Goal: Contribute content: Contribute content

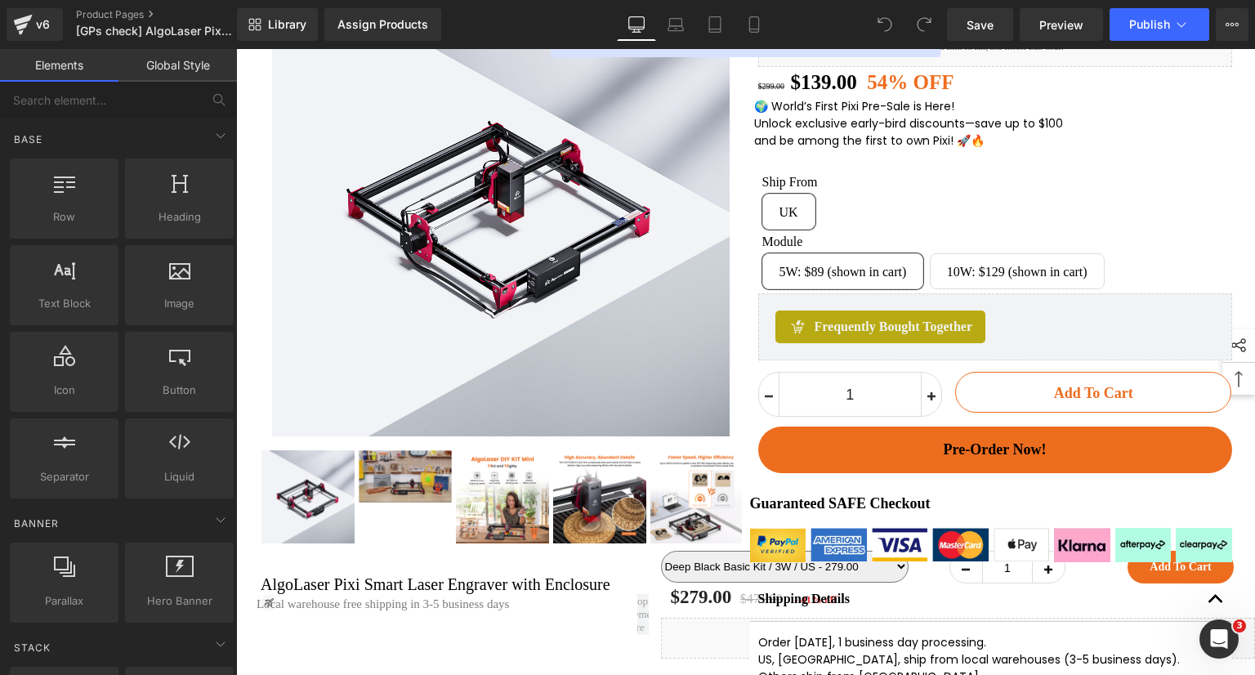
scroll to position [82, 0]
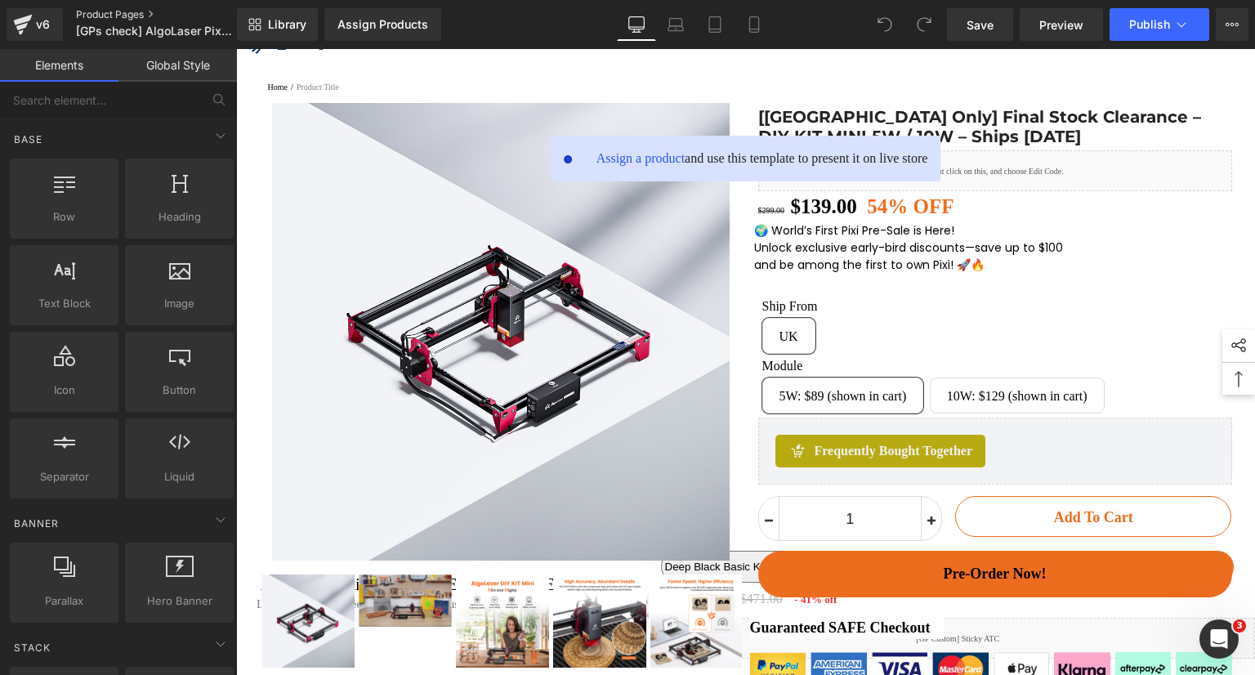
click at [136, 20] on link "Product Pages" at bounding box center [170, 14] width 188 height 13
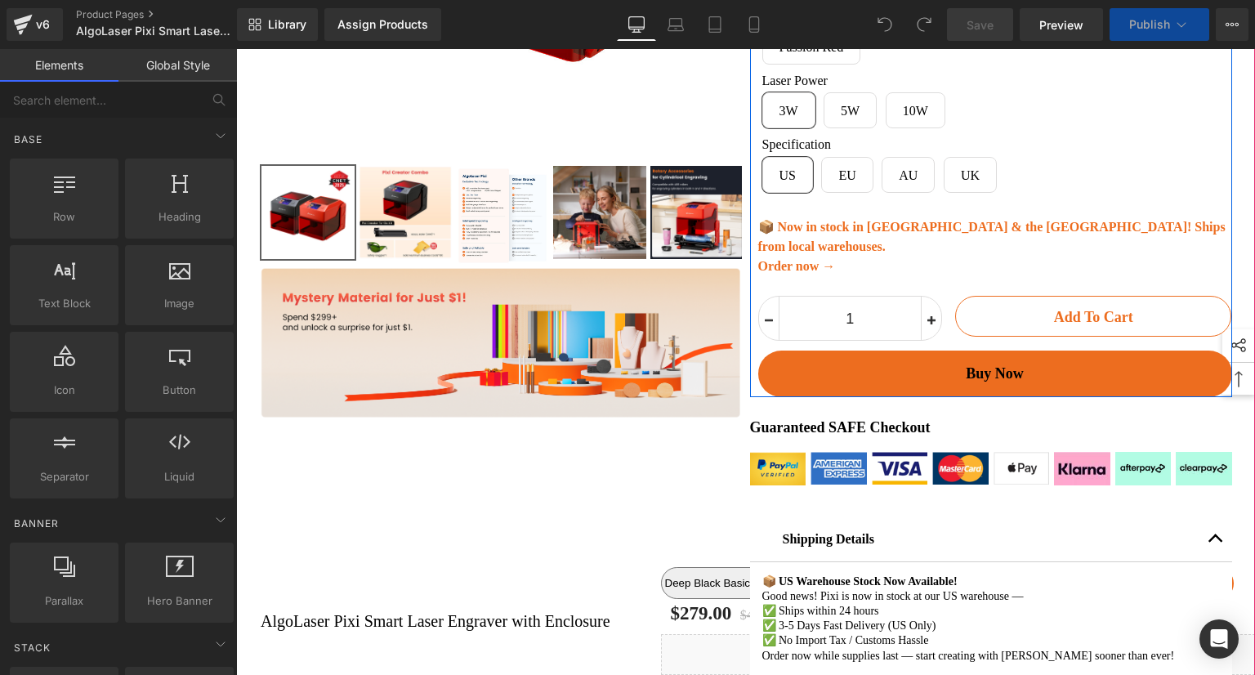
scroll to position [327, 0]
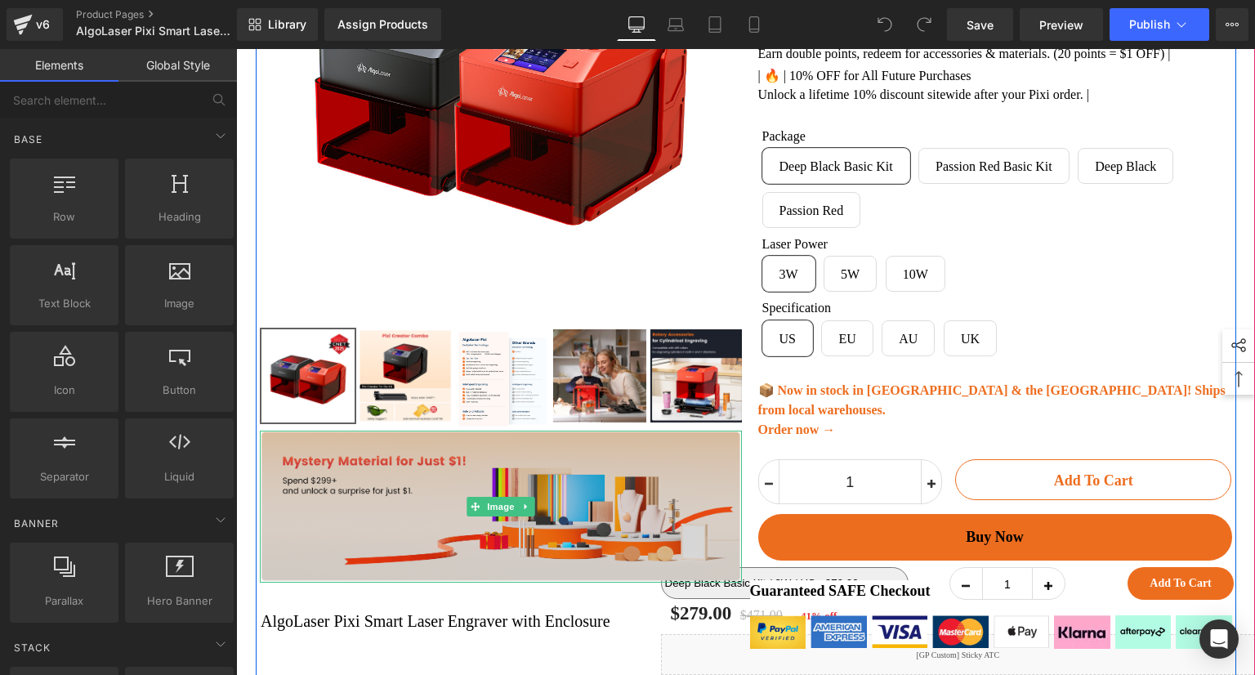
click at [647, 472] on img at bounding box center [501, 507] width 482 height 152
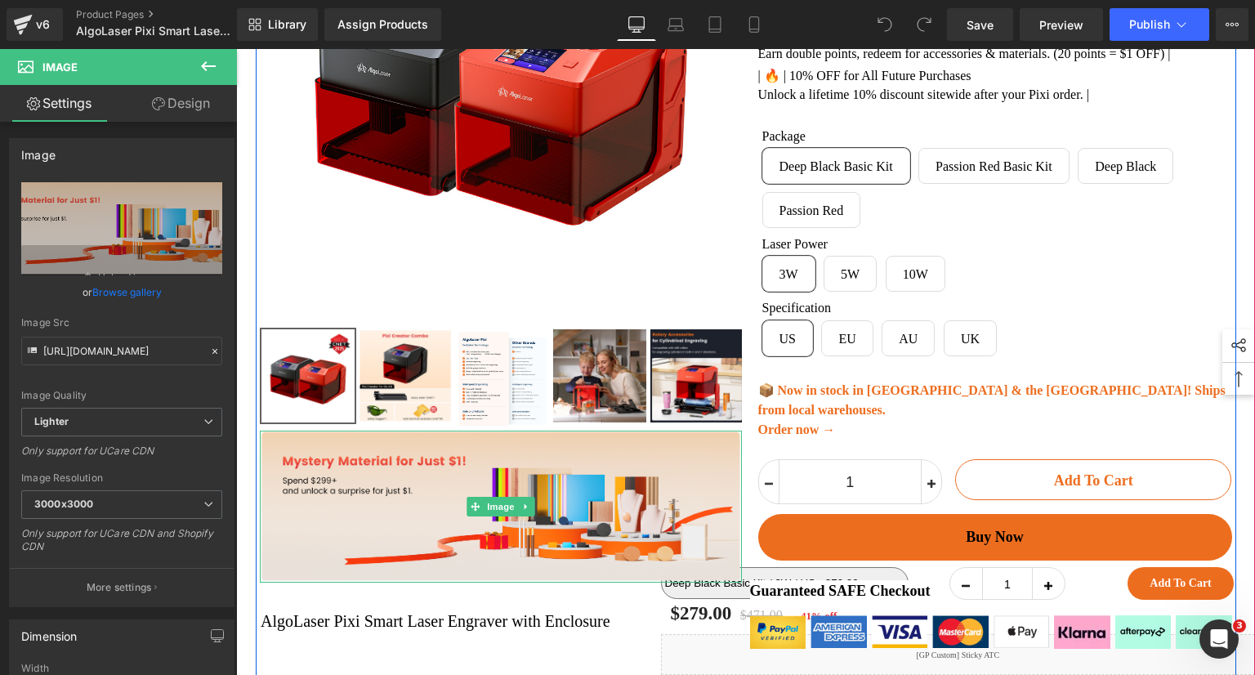
scroll to position [0, 0]
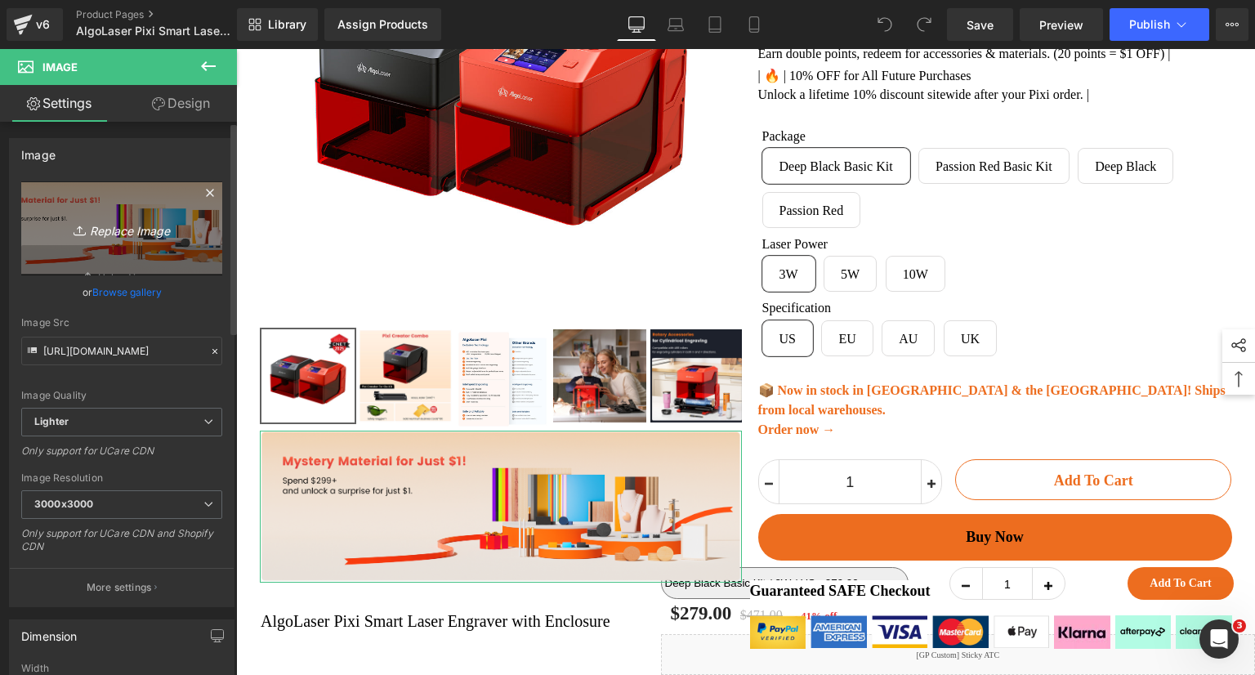
click at [132, 230] on icon "Replace Image" at bounding box center [121, 228] width 131 height 20
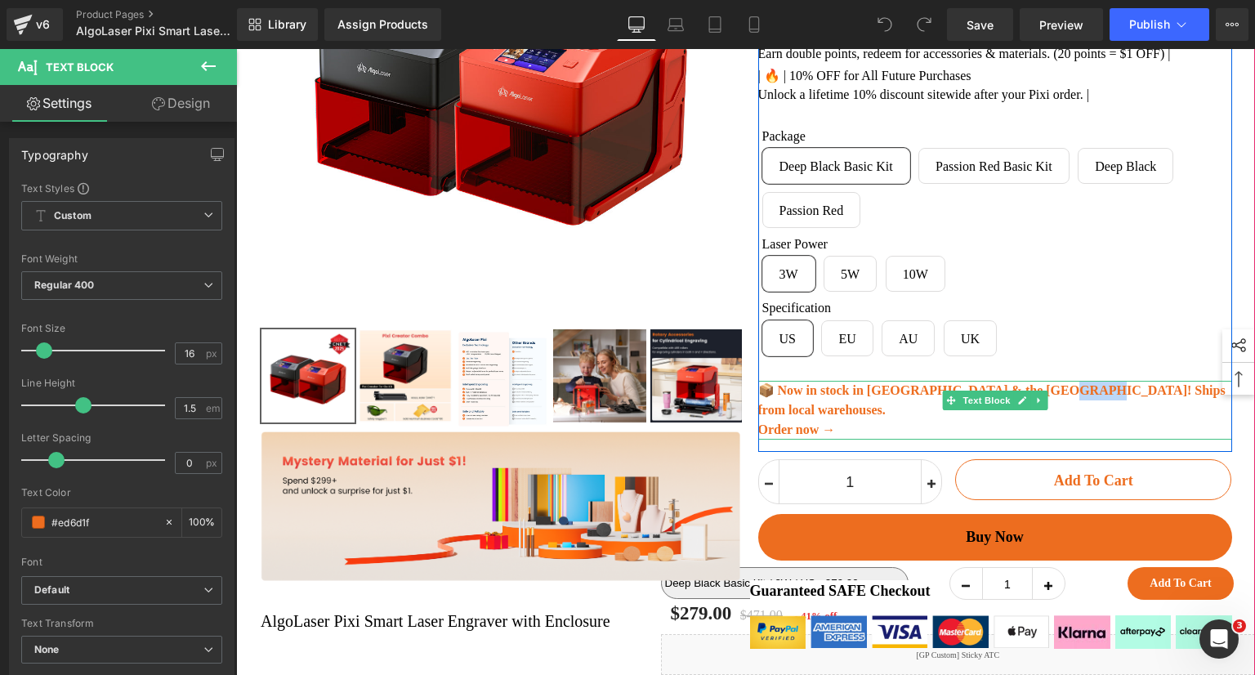
drag, startPoint x: 1086, startPoint y: 409, endPoint x: 1058, endPoint y: 409, distance: 28.6
click at [1058, 409] on b "📦 Now in stock in Europe & the US! Ships from local warehouses." at bounding box center [991, 400] width 467 height 34
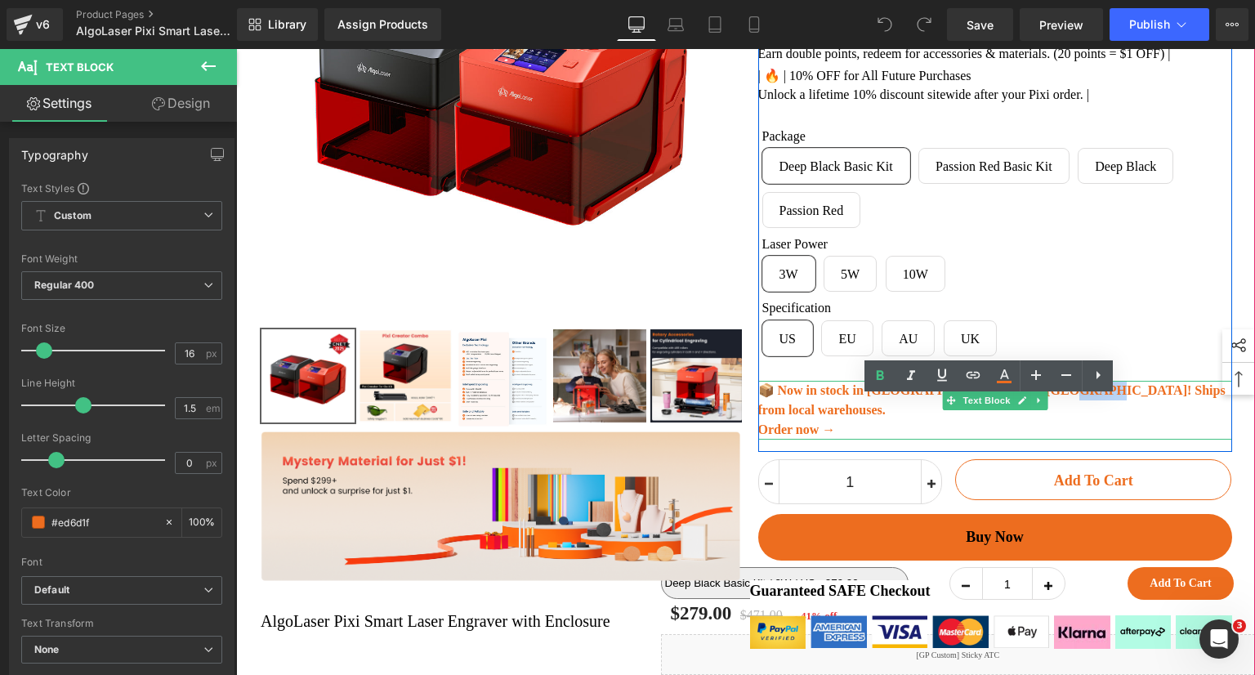
copy b "ocal"
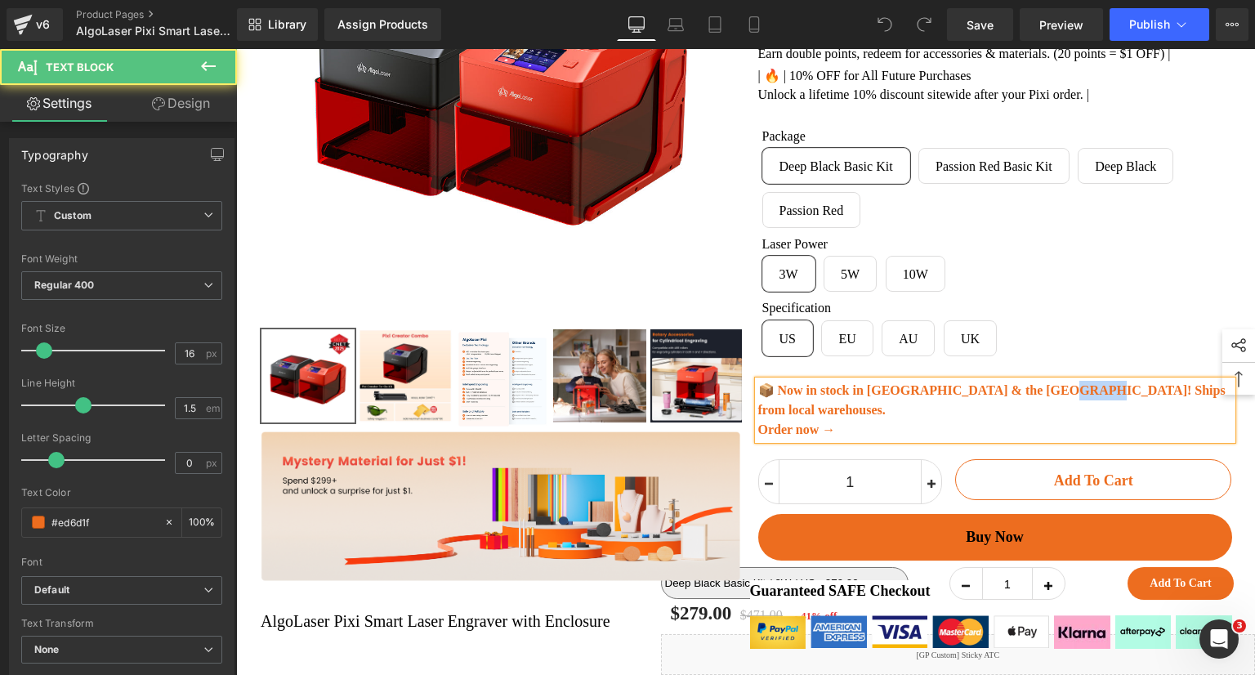
click at [1081, 409] on b "📦 Now in stock in Europe & the US! Ships from local warehouses." at bounding box center [991, 400] width 467 height 34
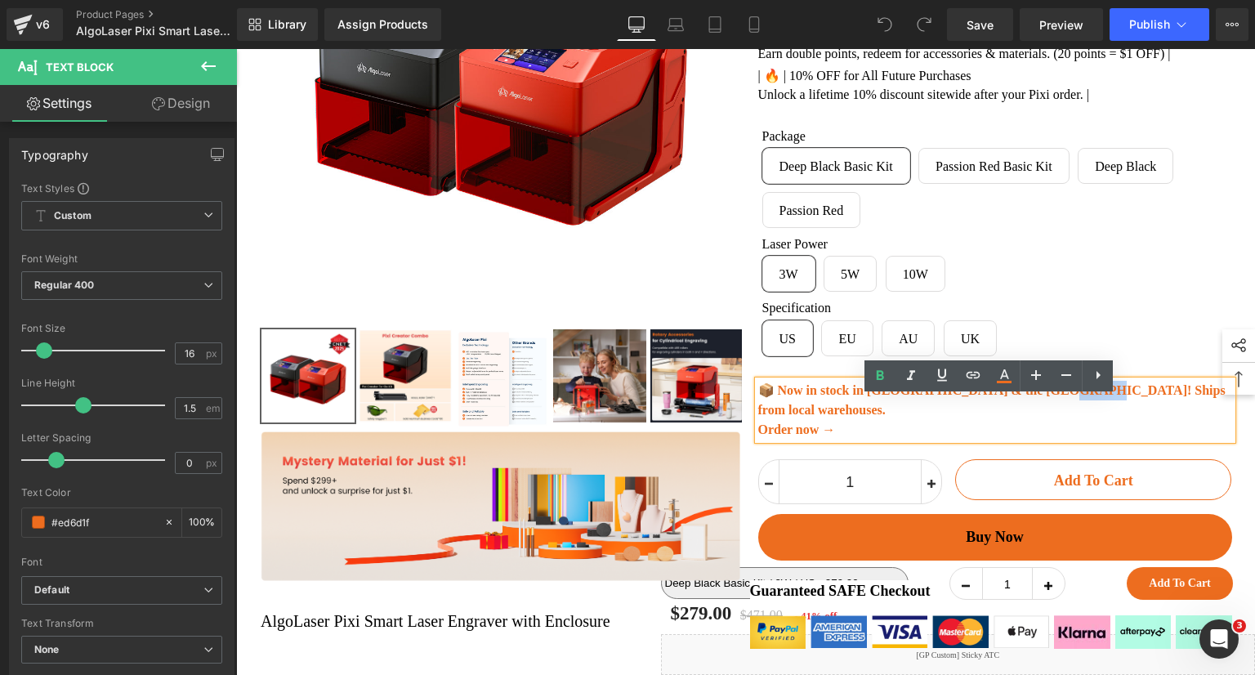
drag, startPoint x: 1087, startPoint y: 410, endPoint x: 1057, endPoint y: 413, distance: 30.3
click at [1057, 413] on b "📦 Now in stock in Europe & the US! Ships from local warehouses." at bounding box center [991, 400] width 467 height 34
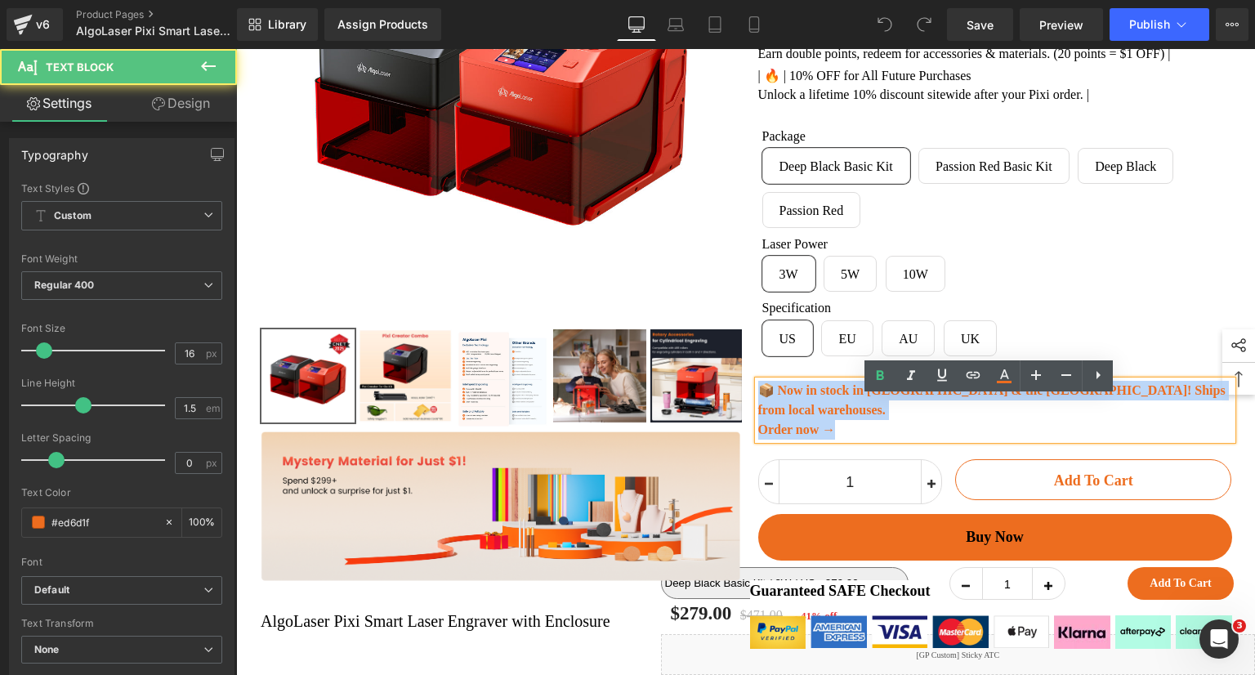
drag, startPoint x: 855, startPoint y: 424, endPoint x: 758, endPoint y: 405, distance: 99.2
click at [758, 405] on div "📦 Now in stock in Europe & the US! Ships from local warehouses. Order now →" at bounding box center [995, 410] width 474 height 59
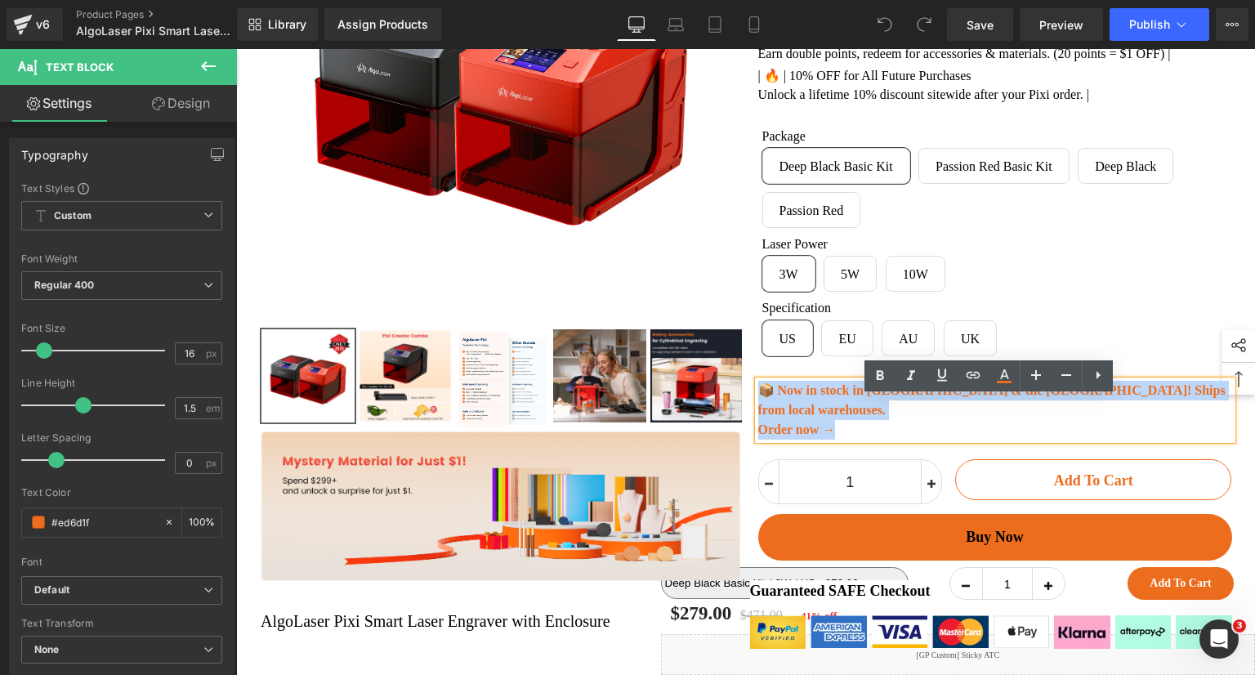
copy div "📦 Now in stock in Europe & the US! Ships from local warehouses. Order now →"
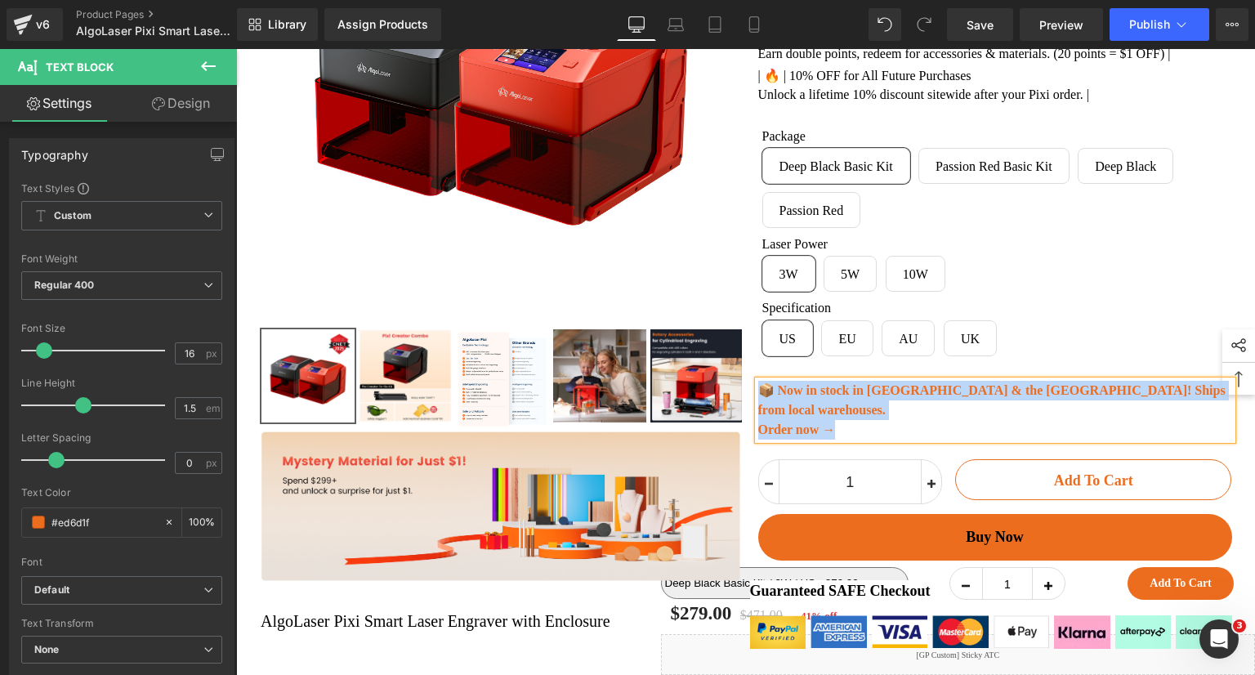
paste div
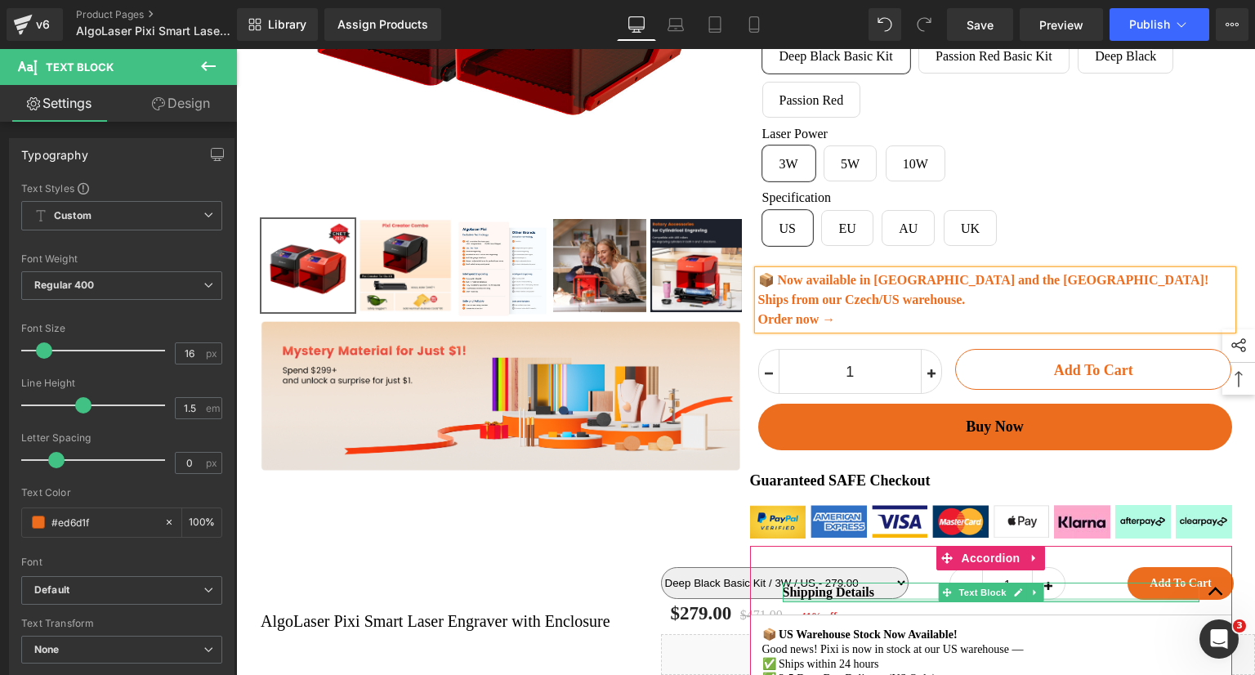
scroll to position [409, 0]
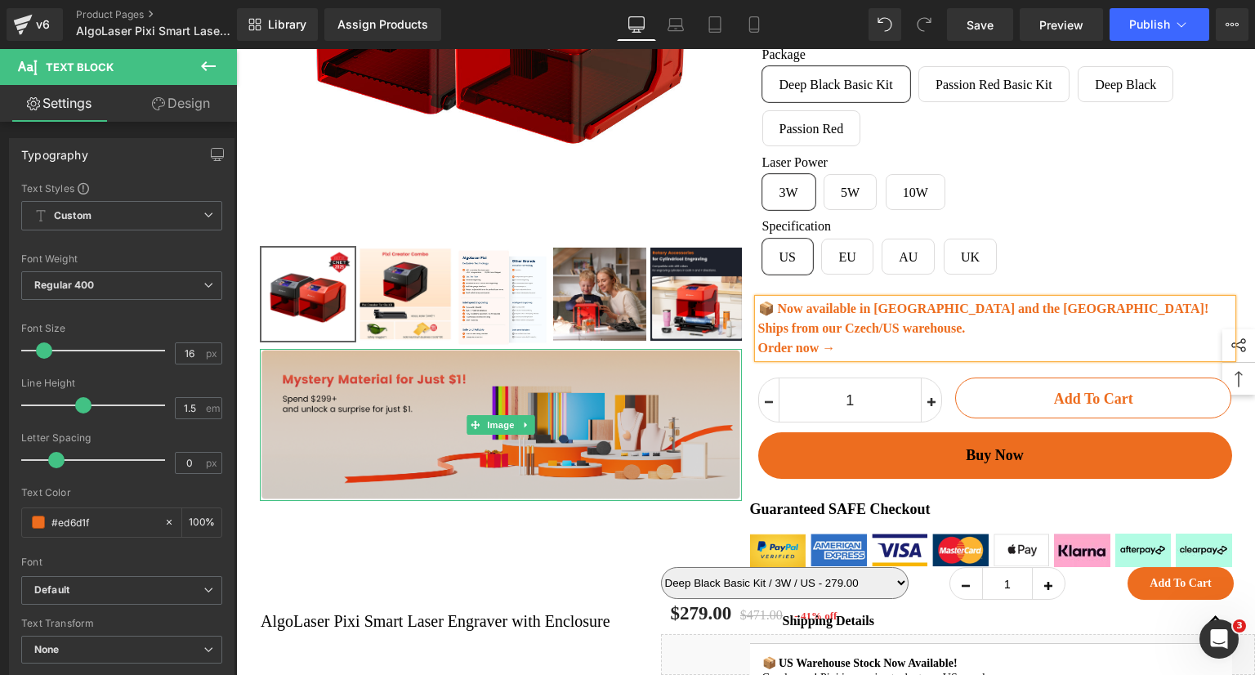
drag, startPoint x: 494, startPoint y: 436, endPoint x: 298, endPoint y: 409, distance: 198.0
click at [494, 435] on span "Image" at bounding box center [501, 425] width 34 height 20
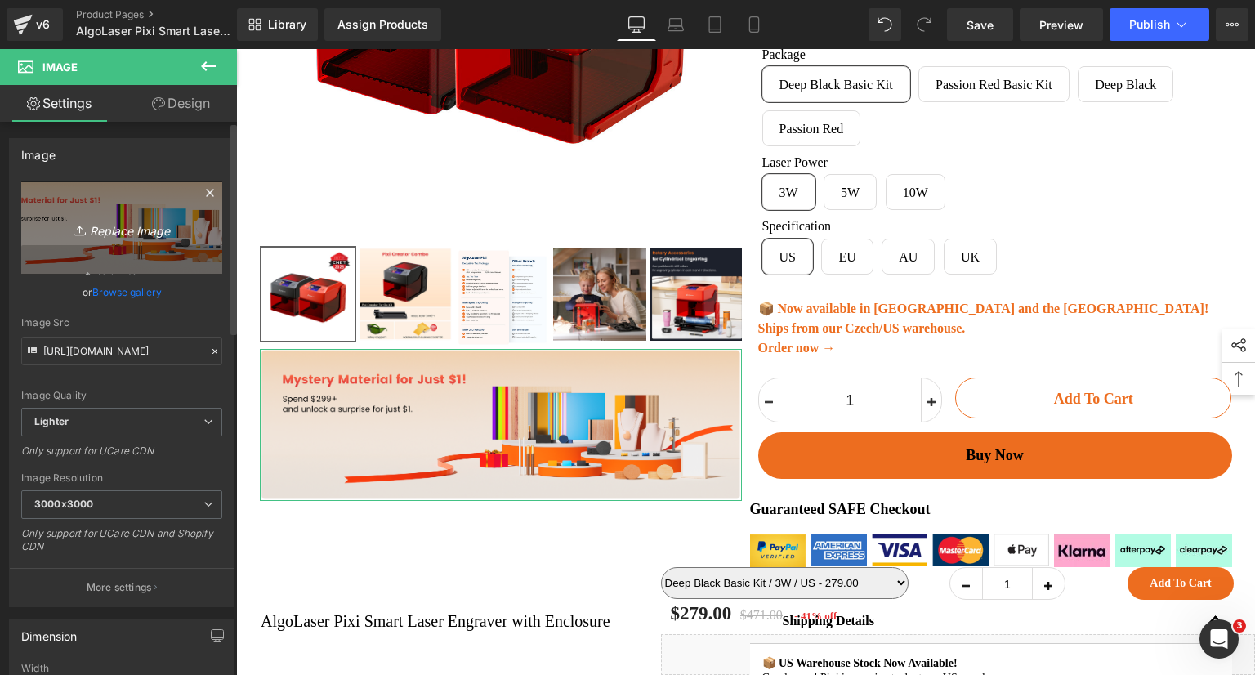
click at [136, 229] on icon "Replace Image" at bounding box center [121, 228] width 131 height 20
type input "C:\fakepath\耗材.png"
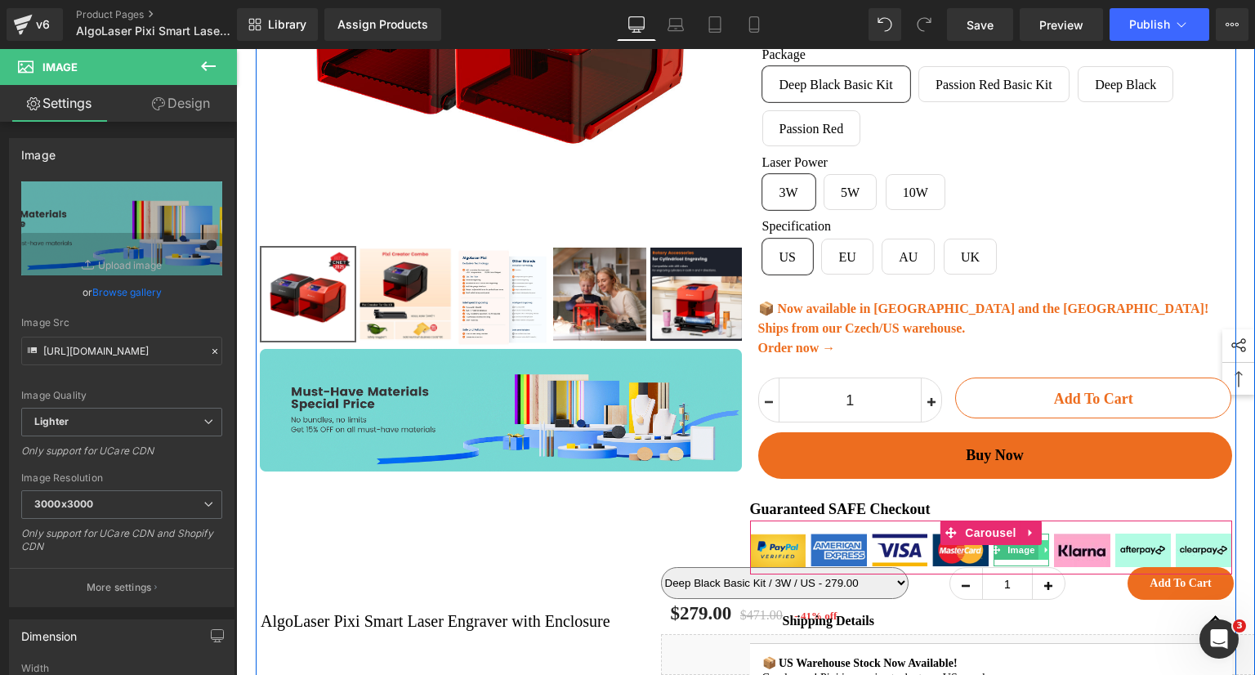
scroll to position [490, 0]
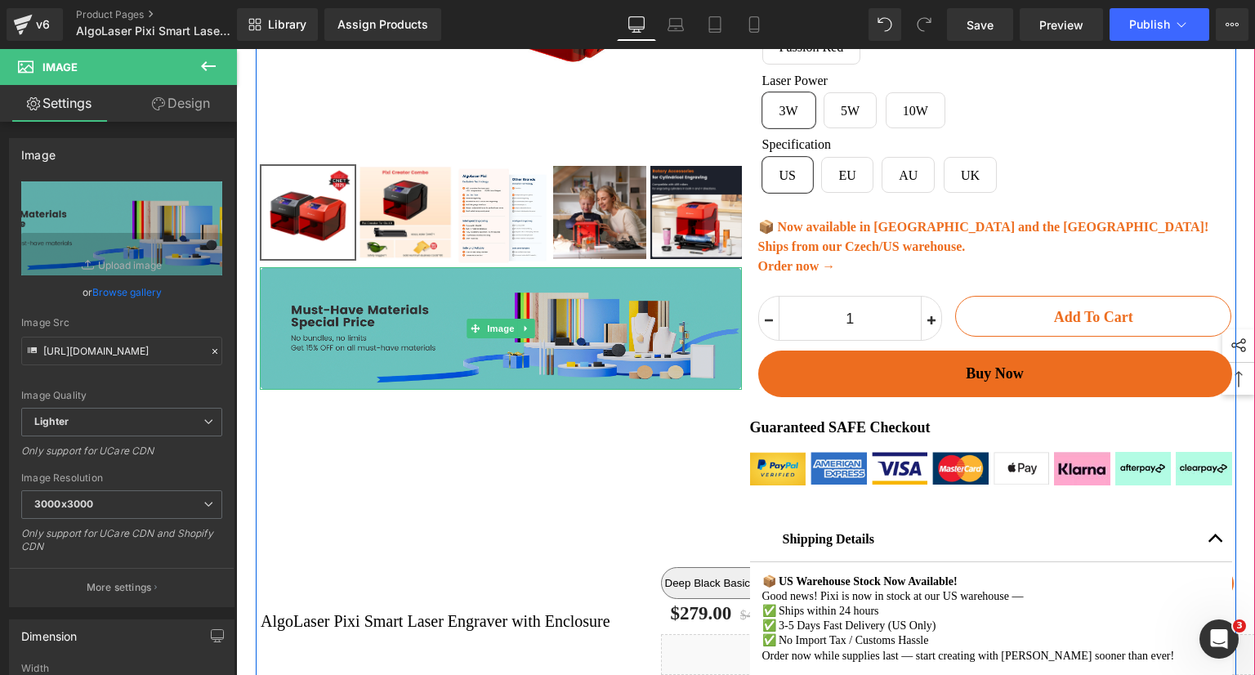
click at [428, 306] on img at bounding box center [501, 328] width 482 height 123
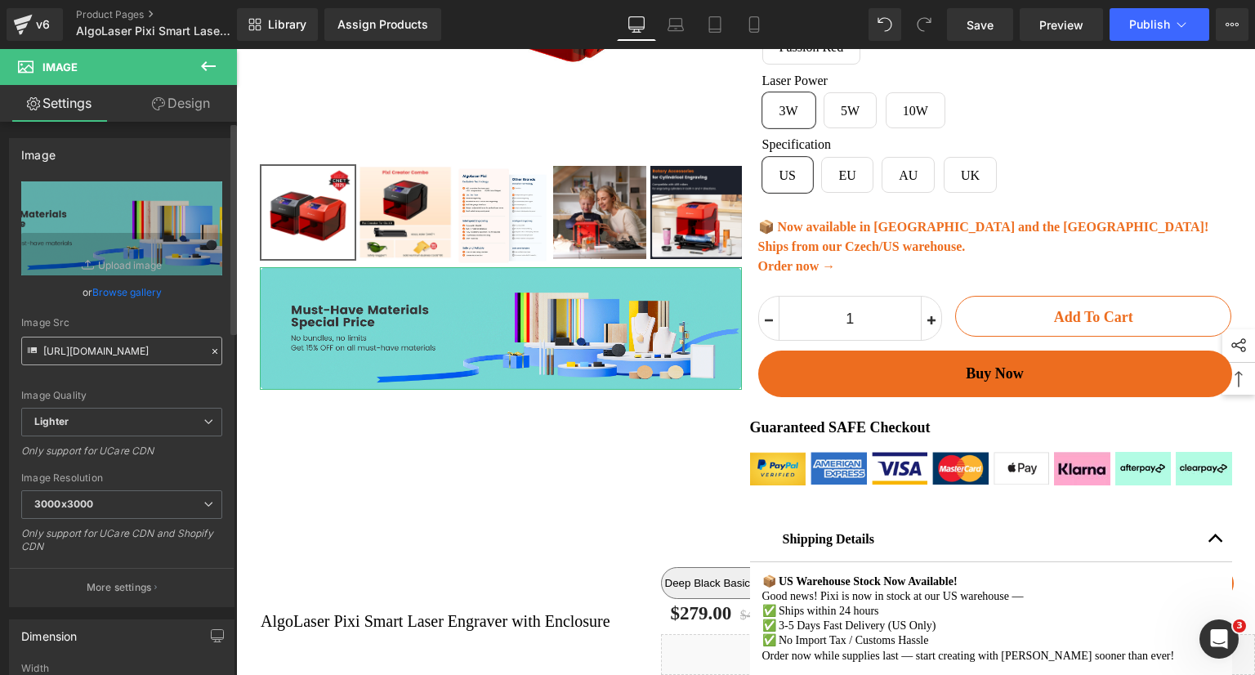
click at [98, 354] on input "https://ucarecdn.com/e3b7eac5-5460-4d29-b3ac-af85be4e0270/-/format/auto/-/previ…" at bounding box center [121, 351] width 201 height 29
click at [155, 354] on input "https://ucarecdn.com/e3b7eac5-5460-4d29-b3ac-af85be4e0270/-/format/auto/-/previ…" at bounding box center [121, 351] width 201 height 29
click at [43, 354] on input "https://ucarecdn.com/e3b7eac5-5460-4d29-b3ac-af85be4e0270/-/format/auto/-/previ…" at bounding box center [121, 351] width 201 height 29
click at [209, 348] on icon at bounding box center [214, 351] width 11 height 11
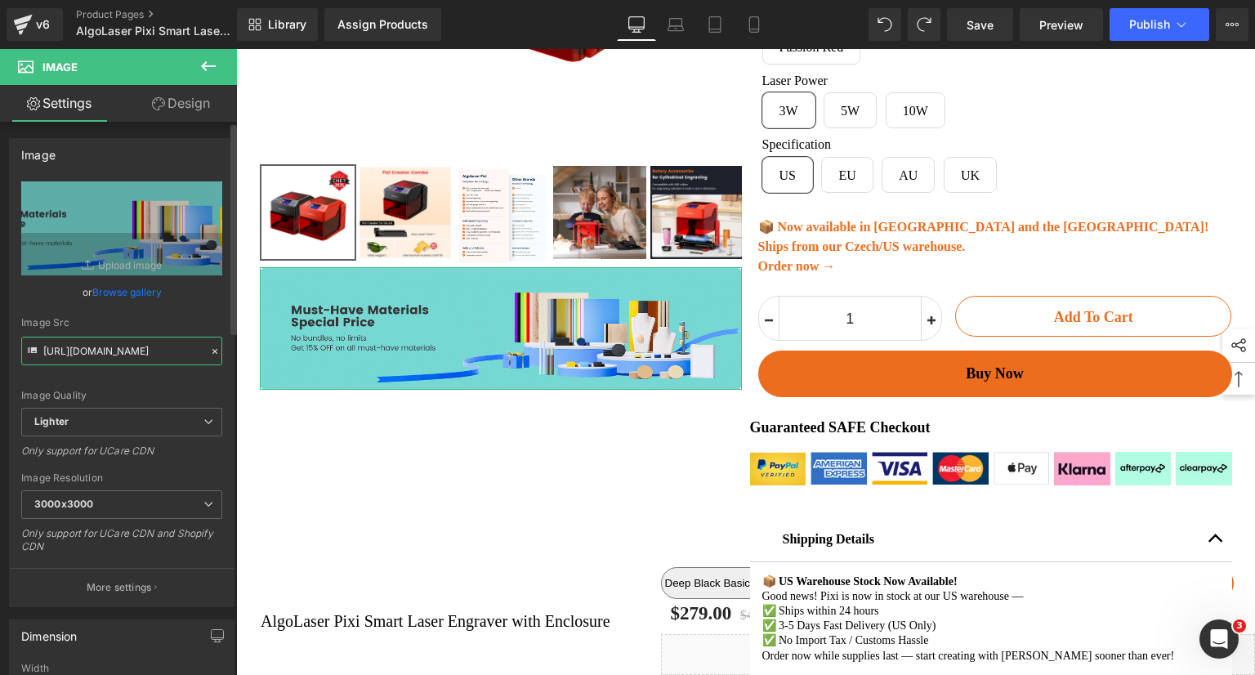
drag, startPoint x: 43, startPoint y: 350, endPoint x: 223, endPoint y: 341, distance: 180.0
click at [223, 341] on div "https://ucarecdn.com/e3b7eac5-5460-4d29-b3ac-af85be4e0270/-/format/auto/-/previ…" at bounding box center [122, 393] width 224 height 425
paste input "algolaser.com/pages/algolaser-mega-deals-2025"
type input "https://algolaser.com/pages/algolaser-mega-deals-2025"
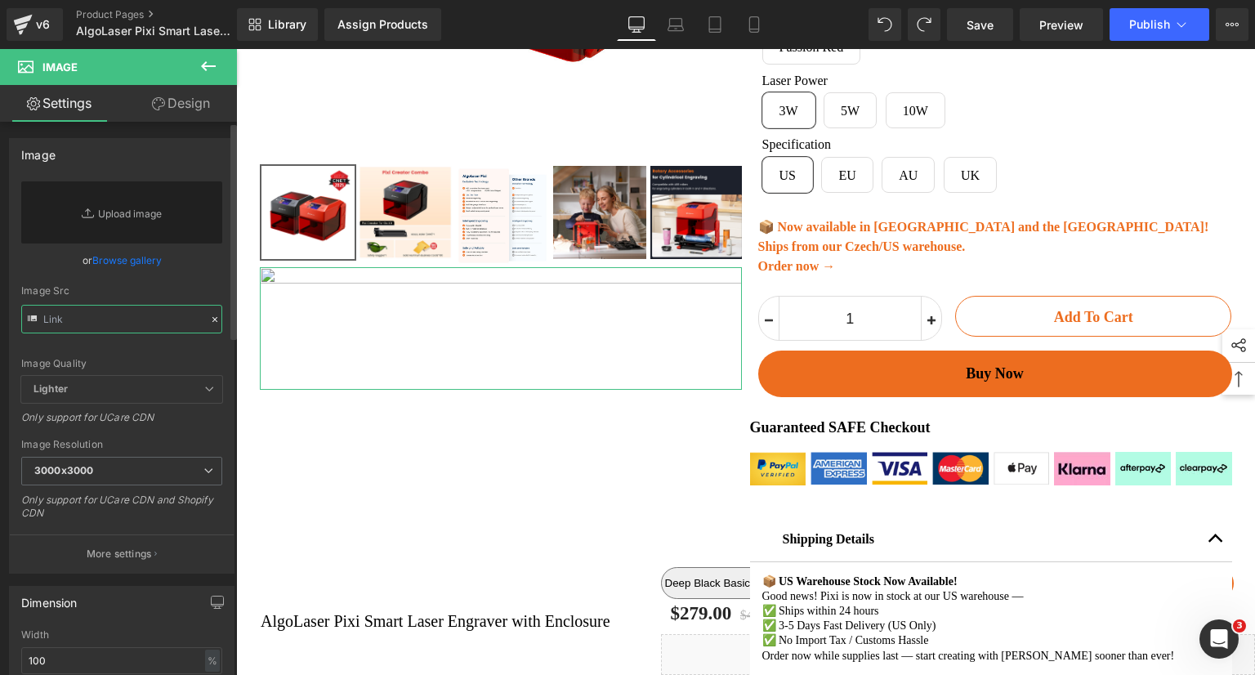
paste input "https://algolaser.com/pages/algolaser-mega-deals-2025"
type input "https://algolaser.com/pages/algolaser-mega-deals-2025"
click at [212, 320] on icon at bounding box center [214, 319] width 5 height 5
click at [131, 217] on link "Replace Image" at bounding box center [121, 212] width 201 height 62
type input "C:\fakepath\耗材.png"
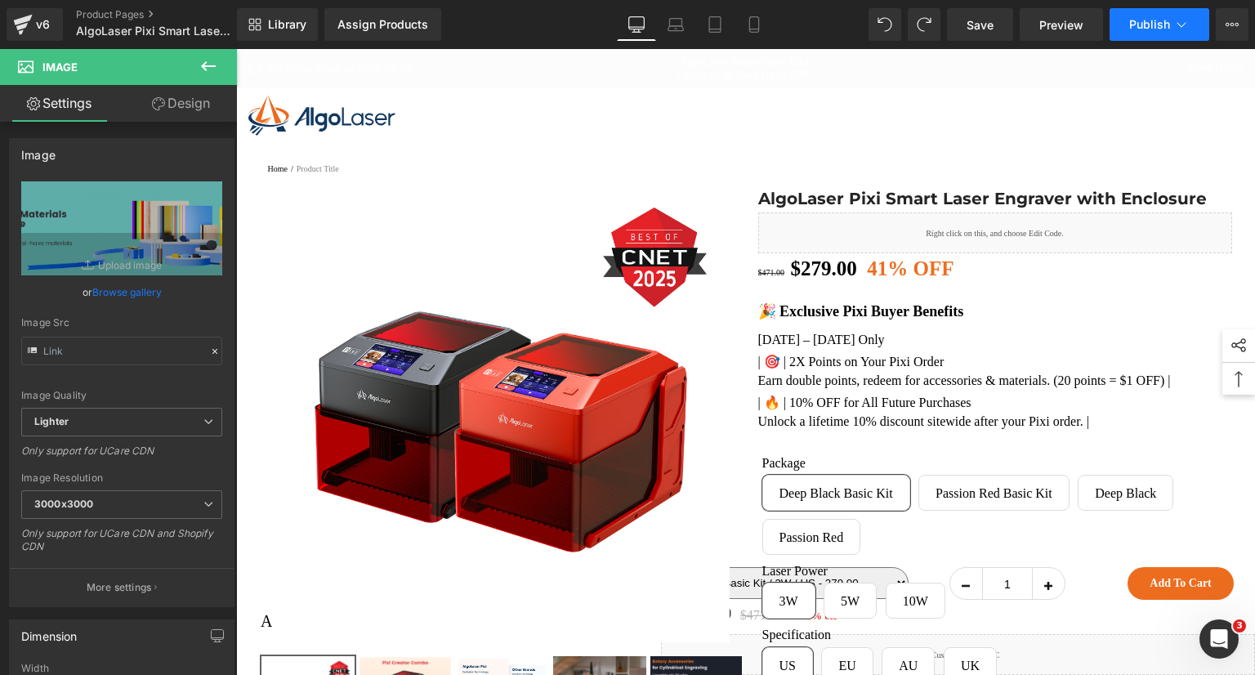
click at [1143, 27] on span "Publish" at bounding box center [1149, 24] width 41 height 13
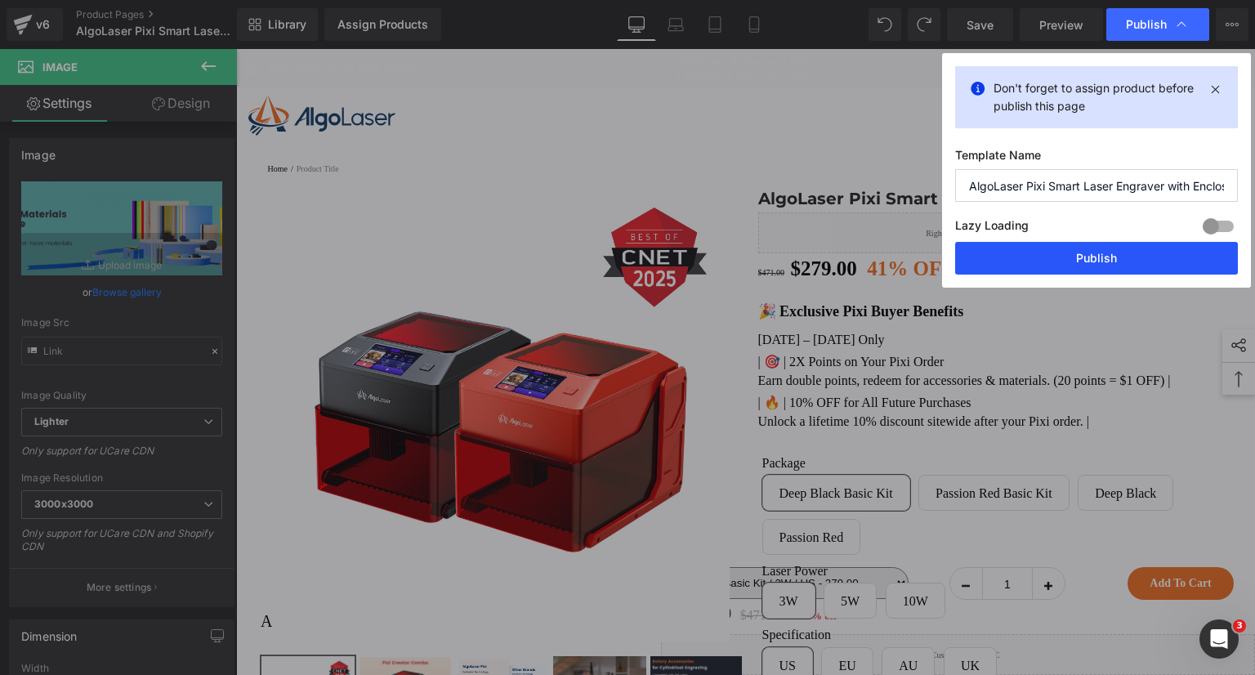
click at [1097, 256] on button "Publish" at bounding box center [1096, 258] width 283 height 33
